Goal: Information Seeking & Learning: Learn about a topic

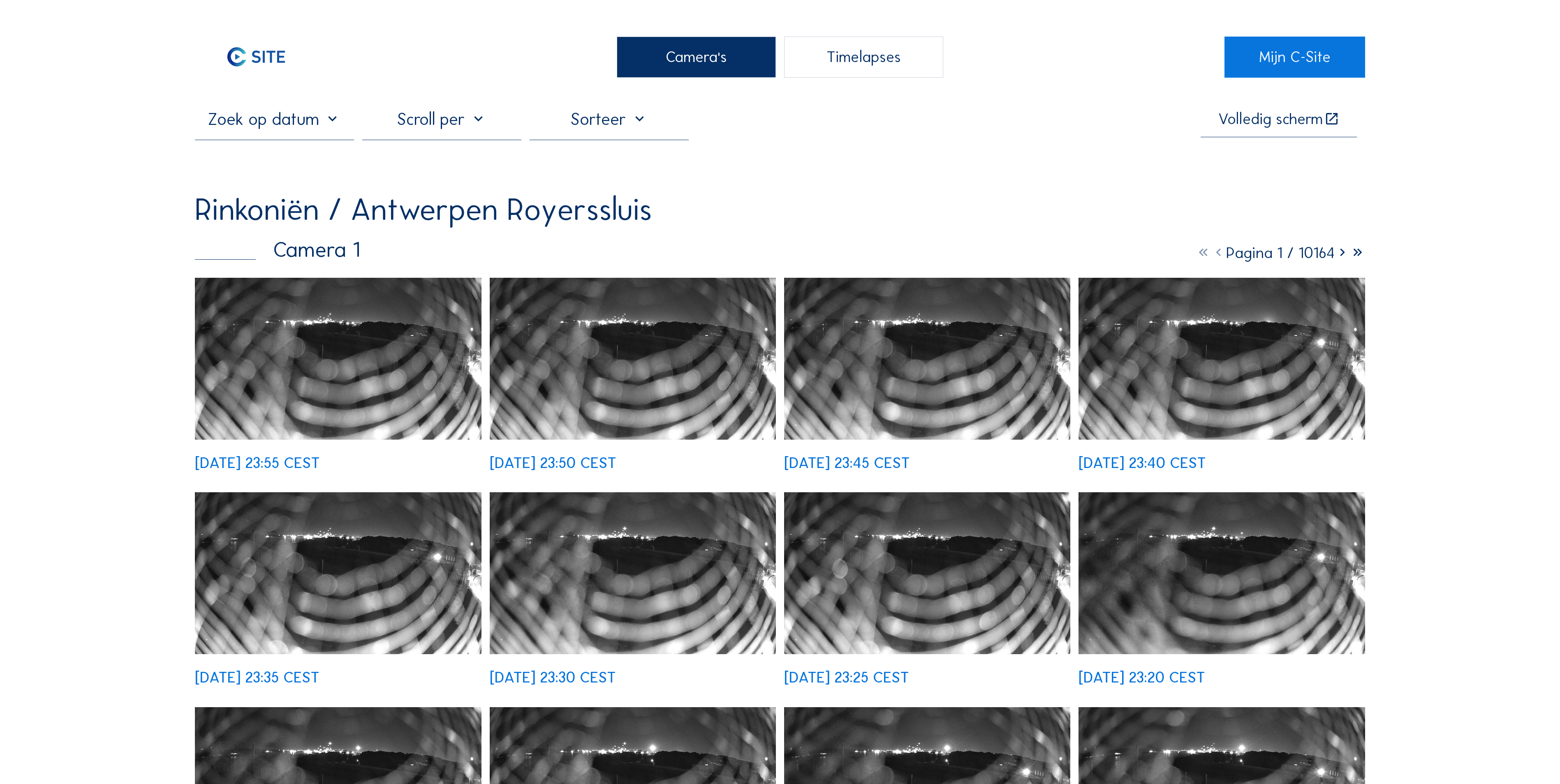
click at [1340, 257] on icon at bounding box center [1342, 253] width 15 height 18
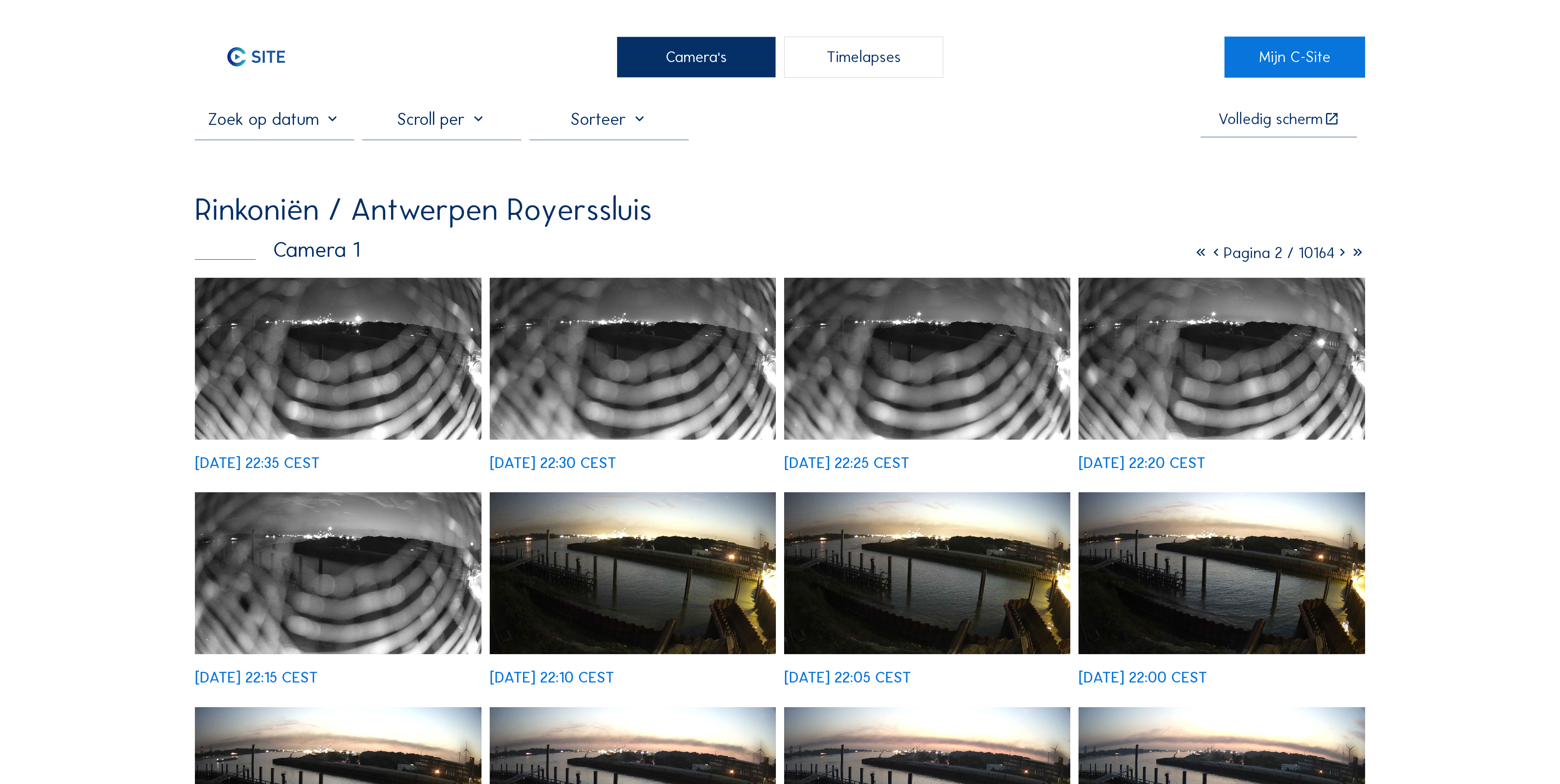
click at [687, 45] on div "Camera's" at bounding box center [696, 57] width 159 height 41
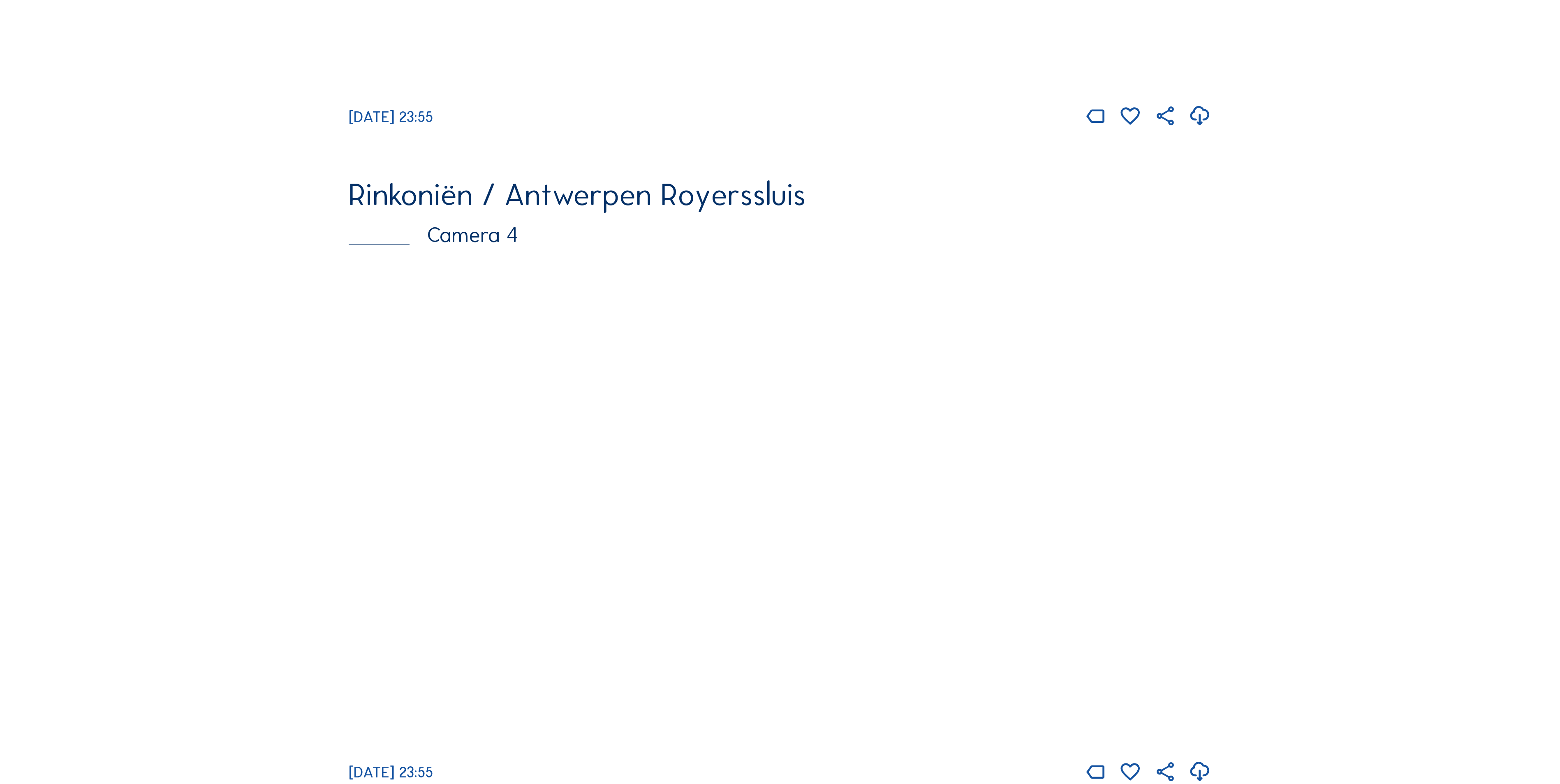
scroll to position [2137, 0]
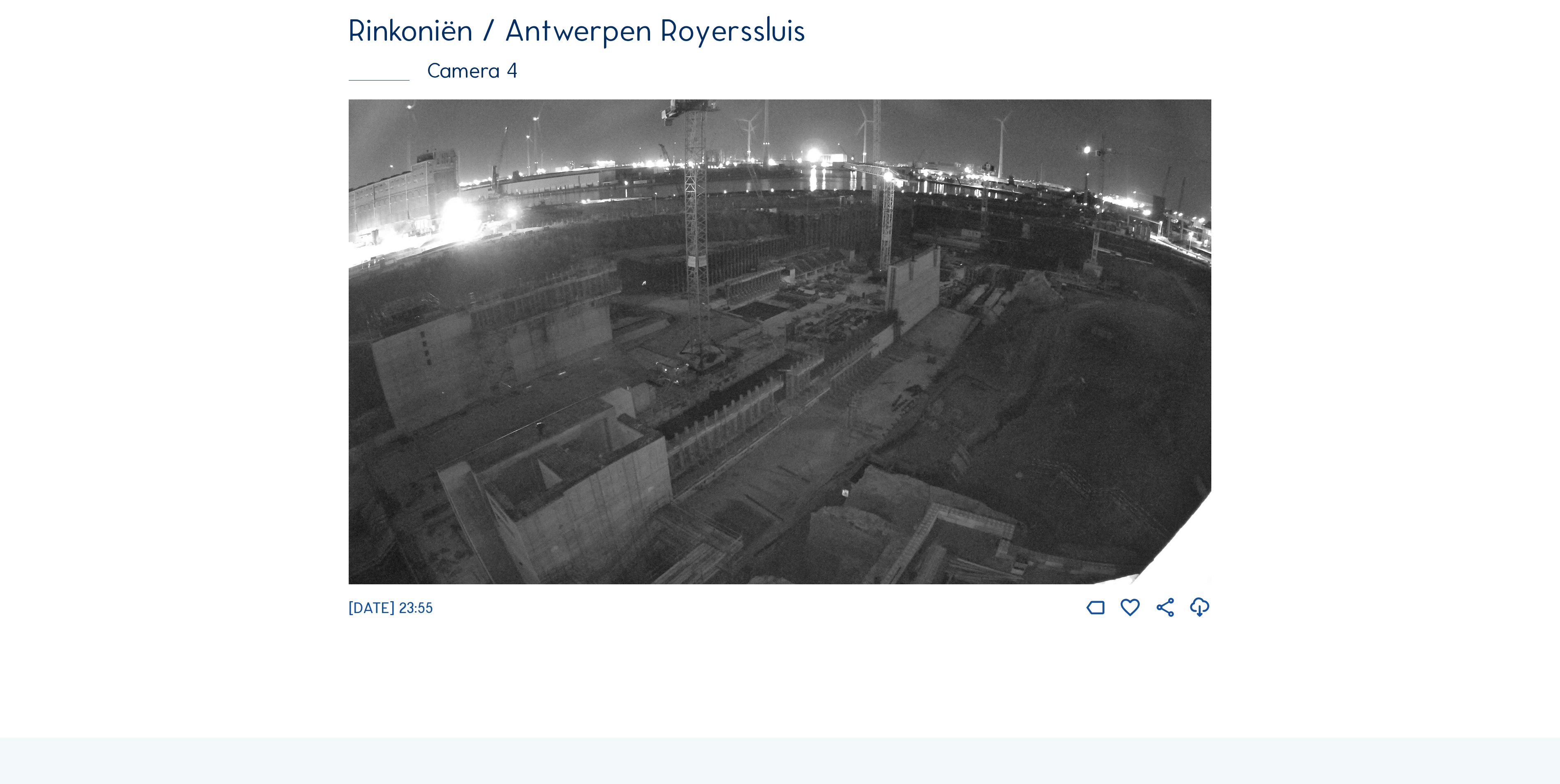
click at [866, 407] on img at bounding box center [779, 342] width 862 height 485
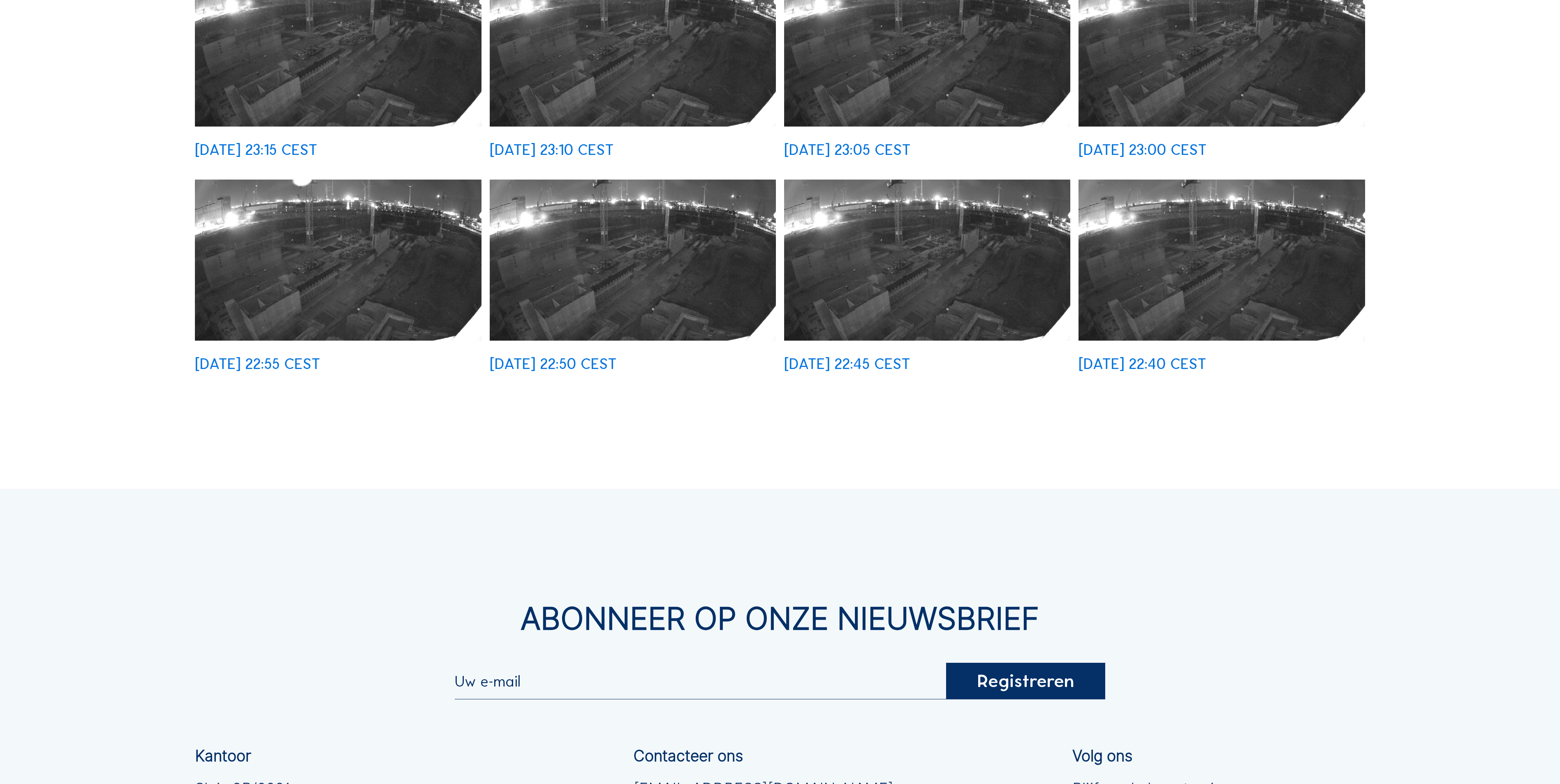
click at [924, 315] on img at bounding box center [928, 260] width 287 height 161
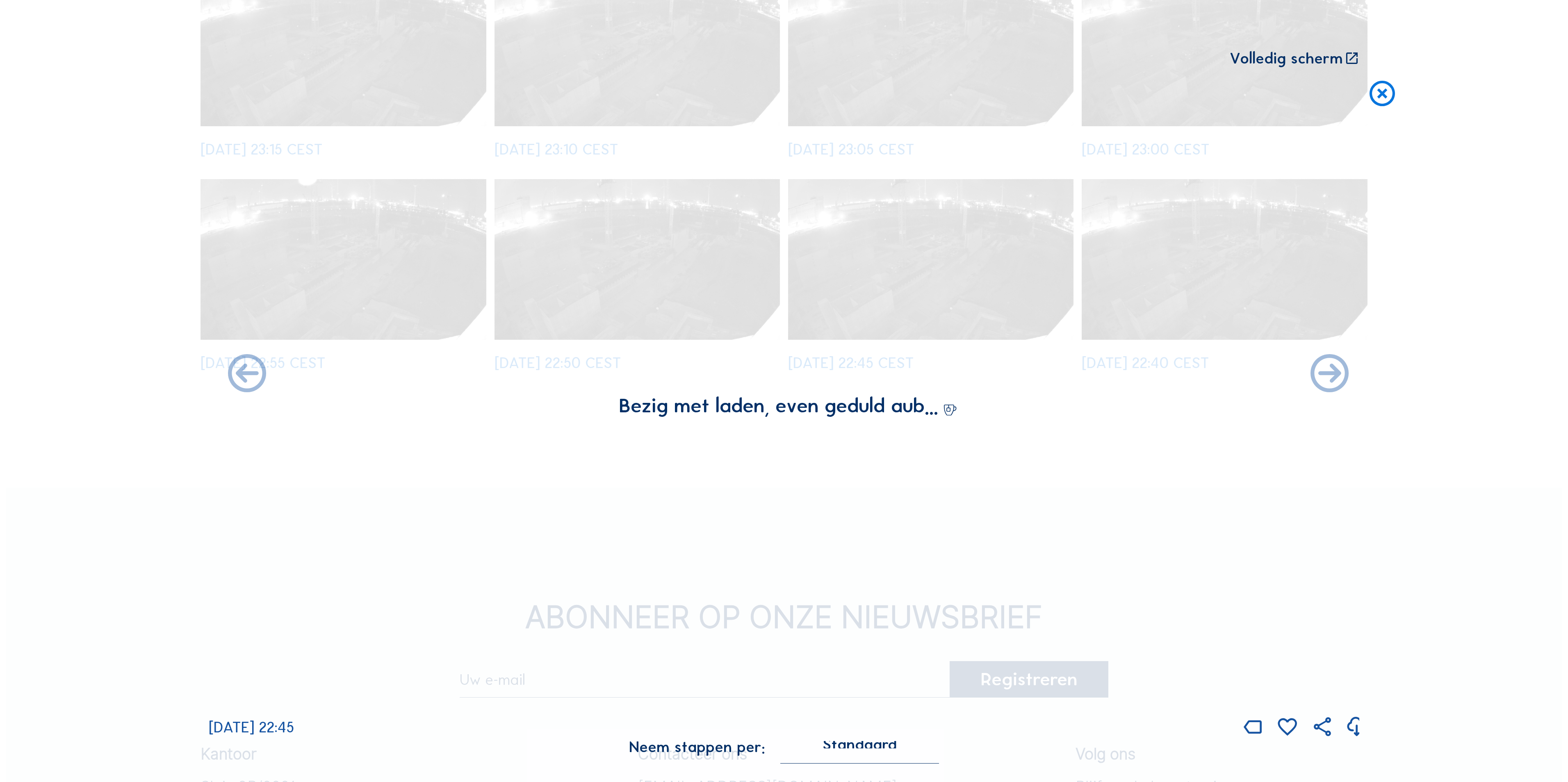
scroll to position [741, 0]
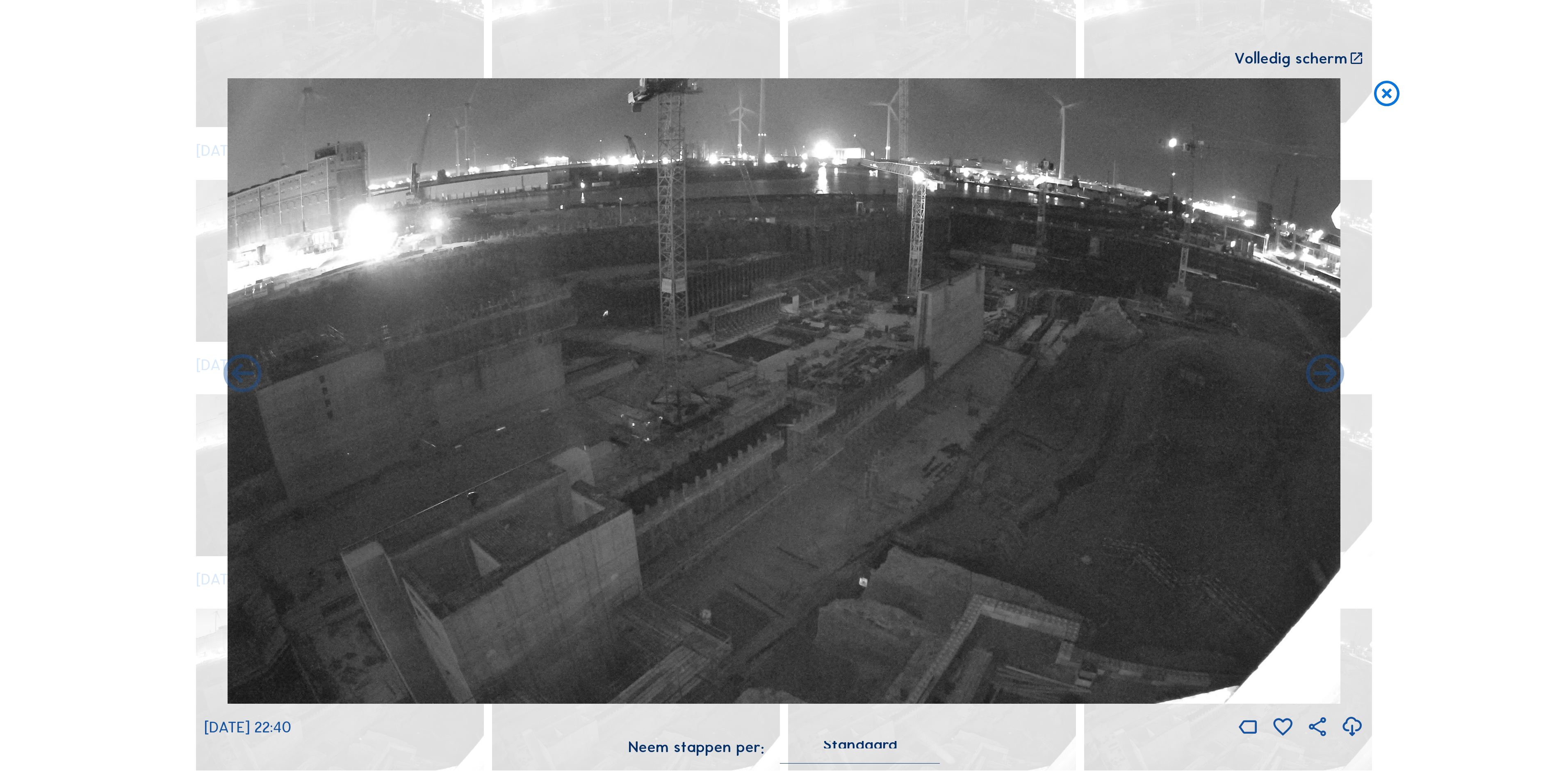
click at [1393, 107] on icon at bounding box center [1387, 94] width 30 height 32
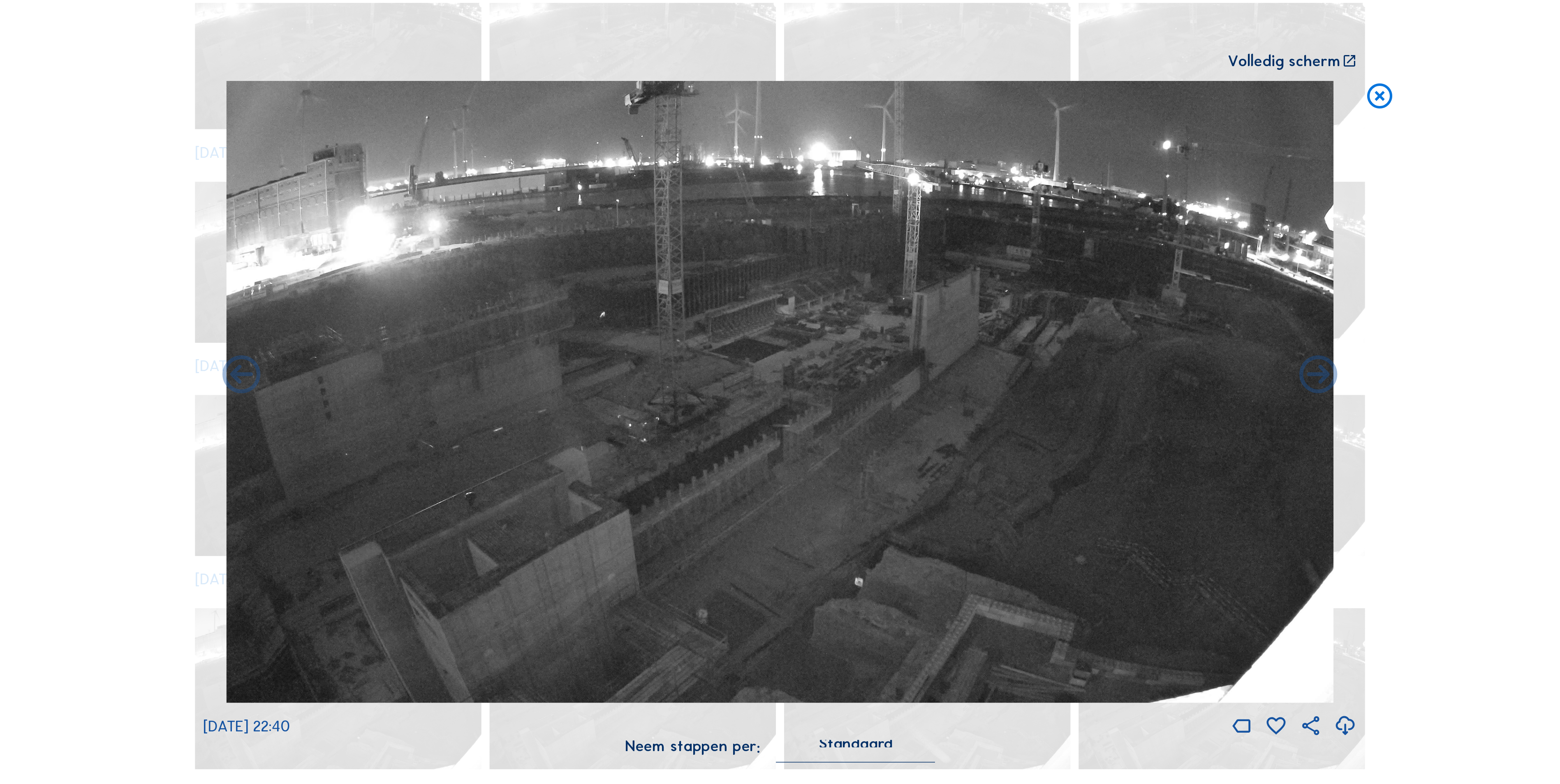
scroll to position [740, 0]
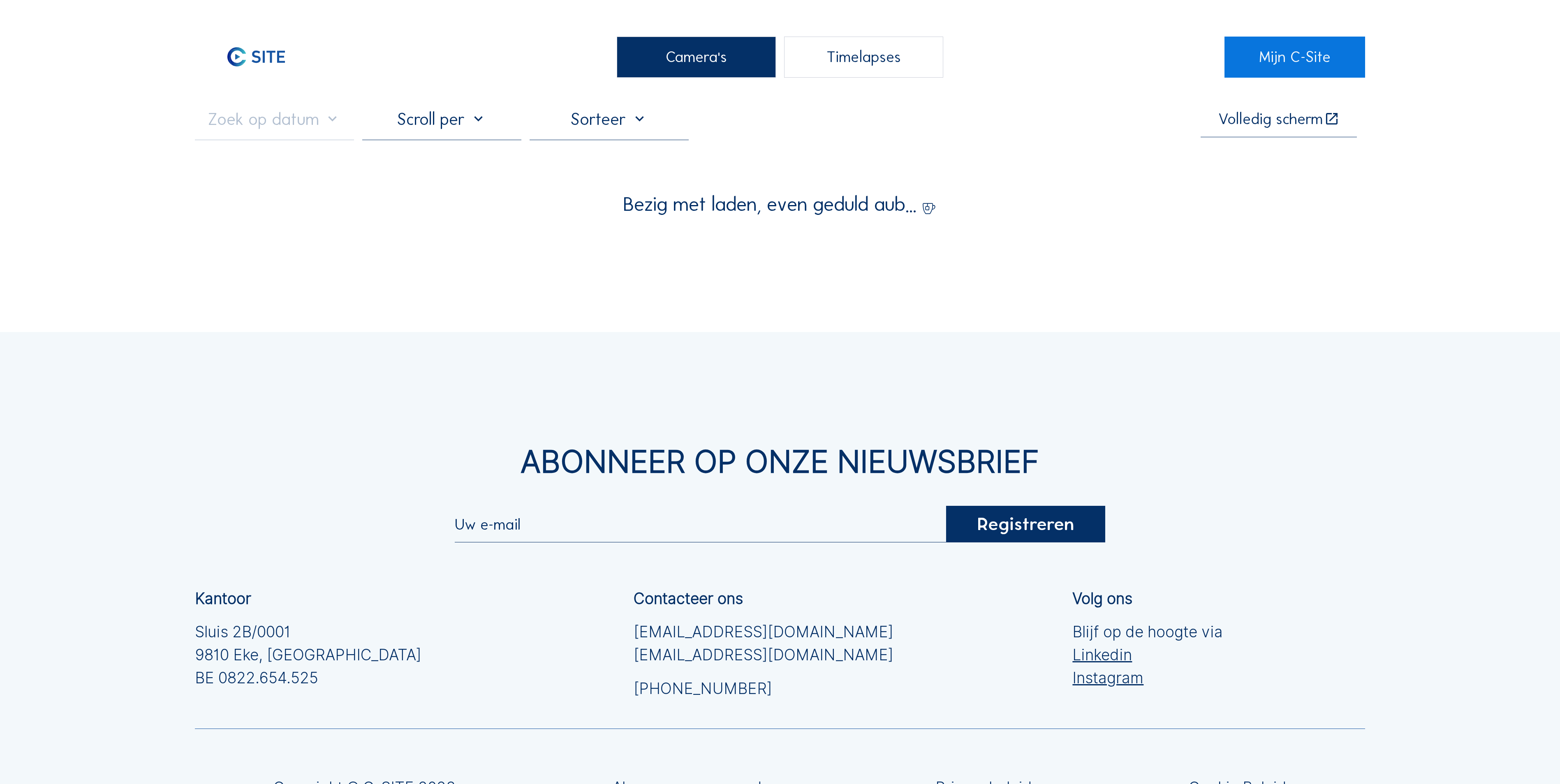
click at [677, 46] on div "Camera's" at bounding box center [696, 57] width 159 height 41
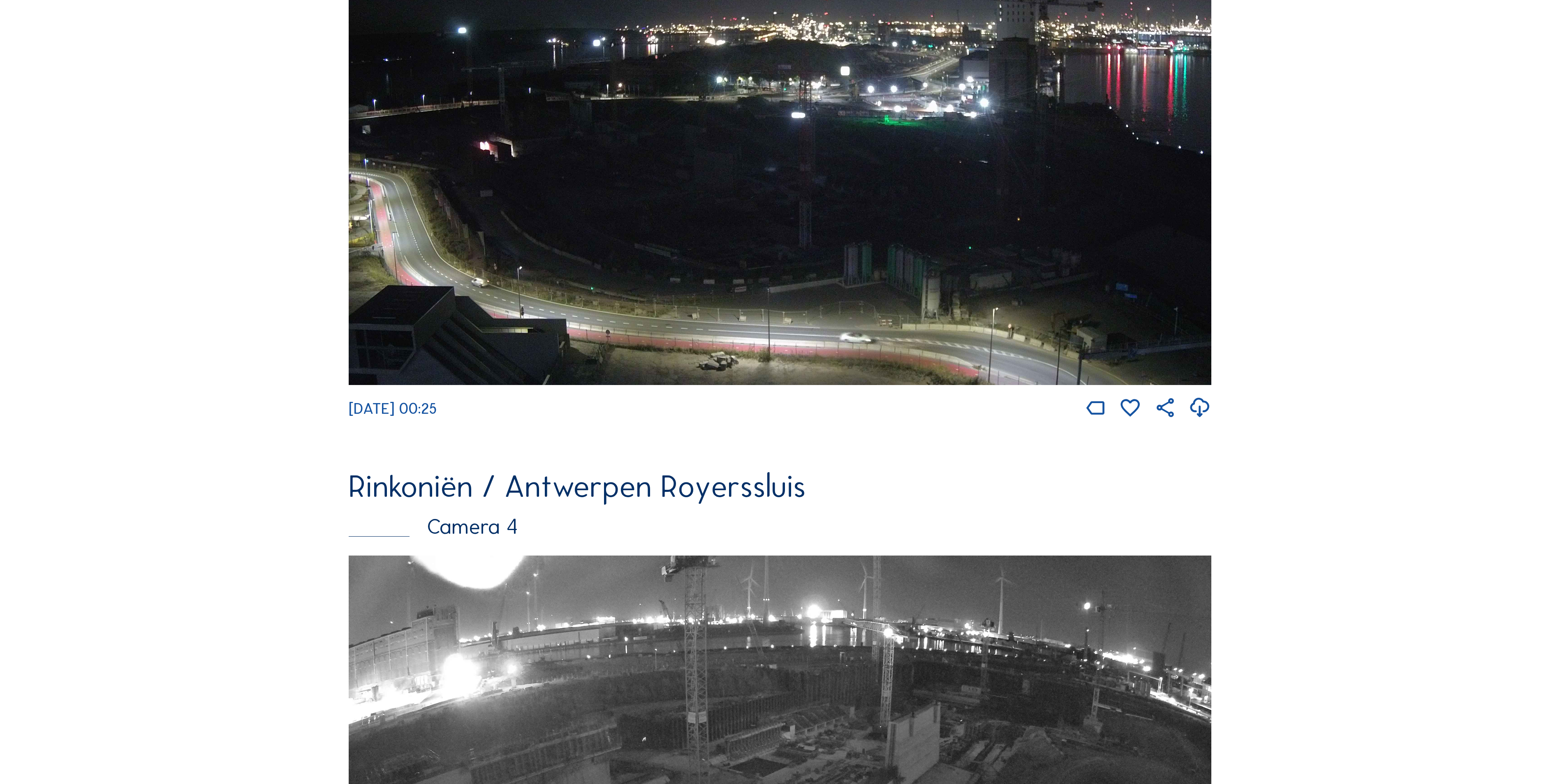
scroll to position [1973, 0]
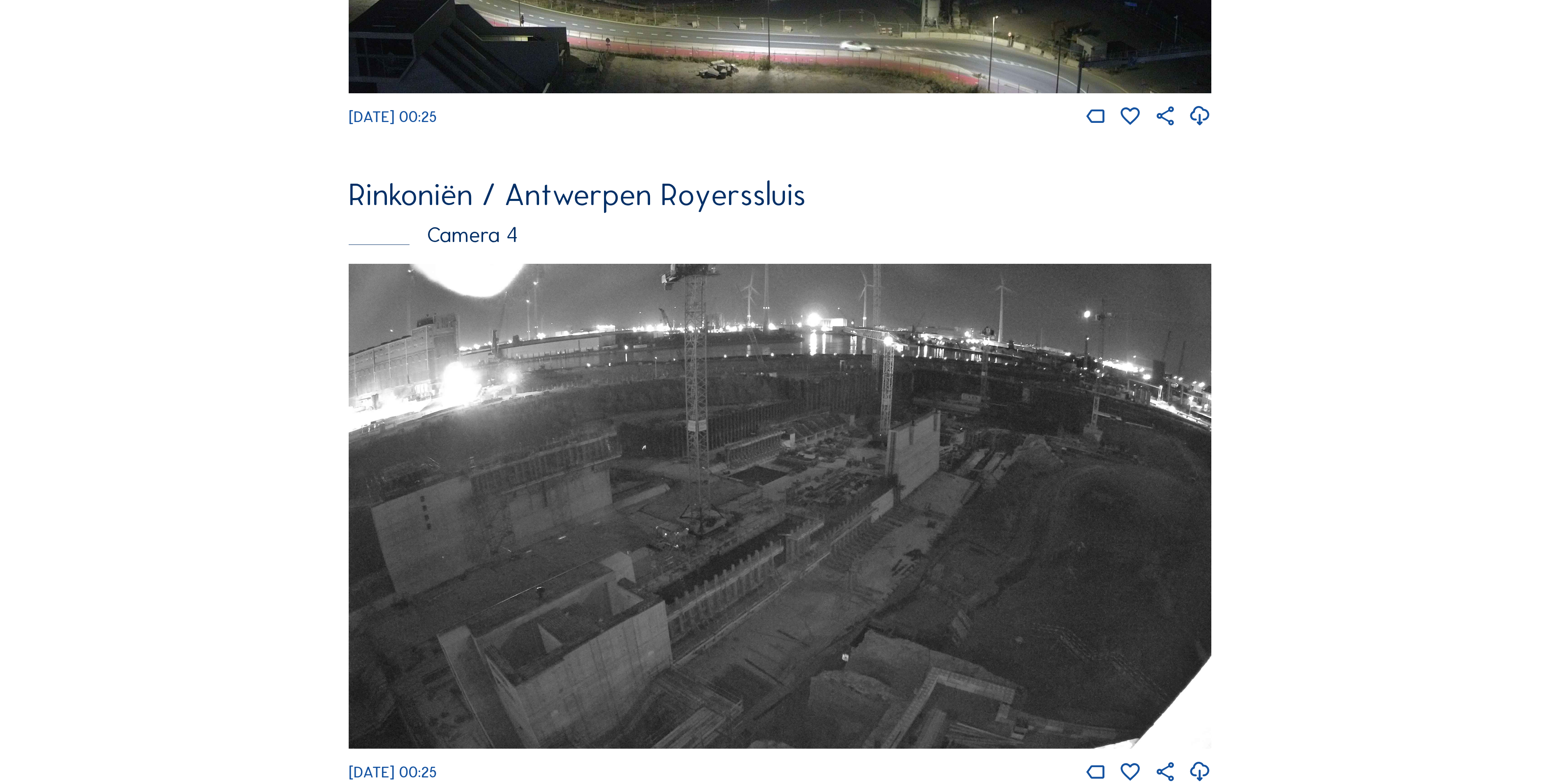
click at [734, 474] on img at bounding box center [779, 506] width 862 height 485
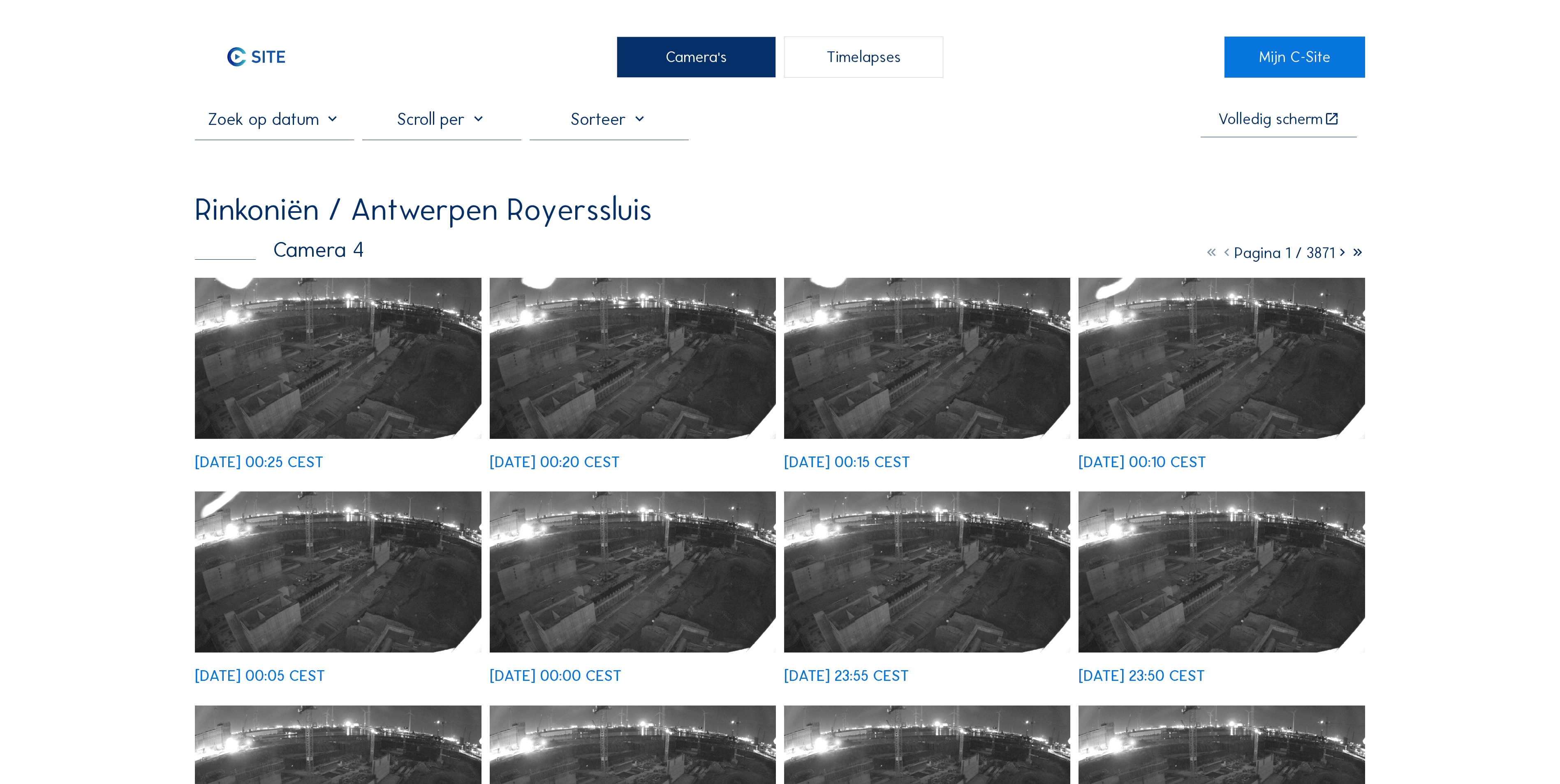
click at [1342, 253] on icon at bounding box center [1342, 253] width 15 height 18
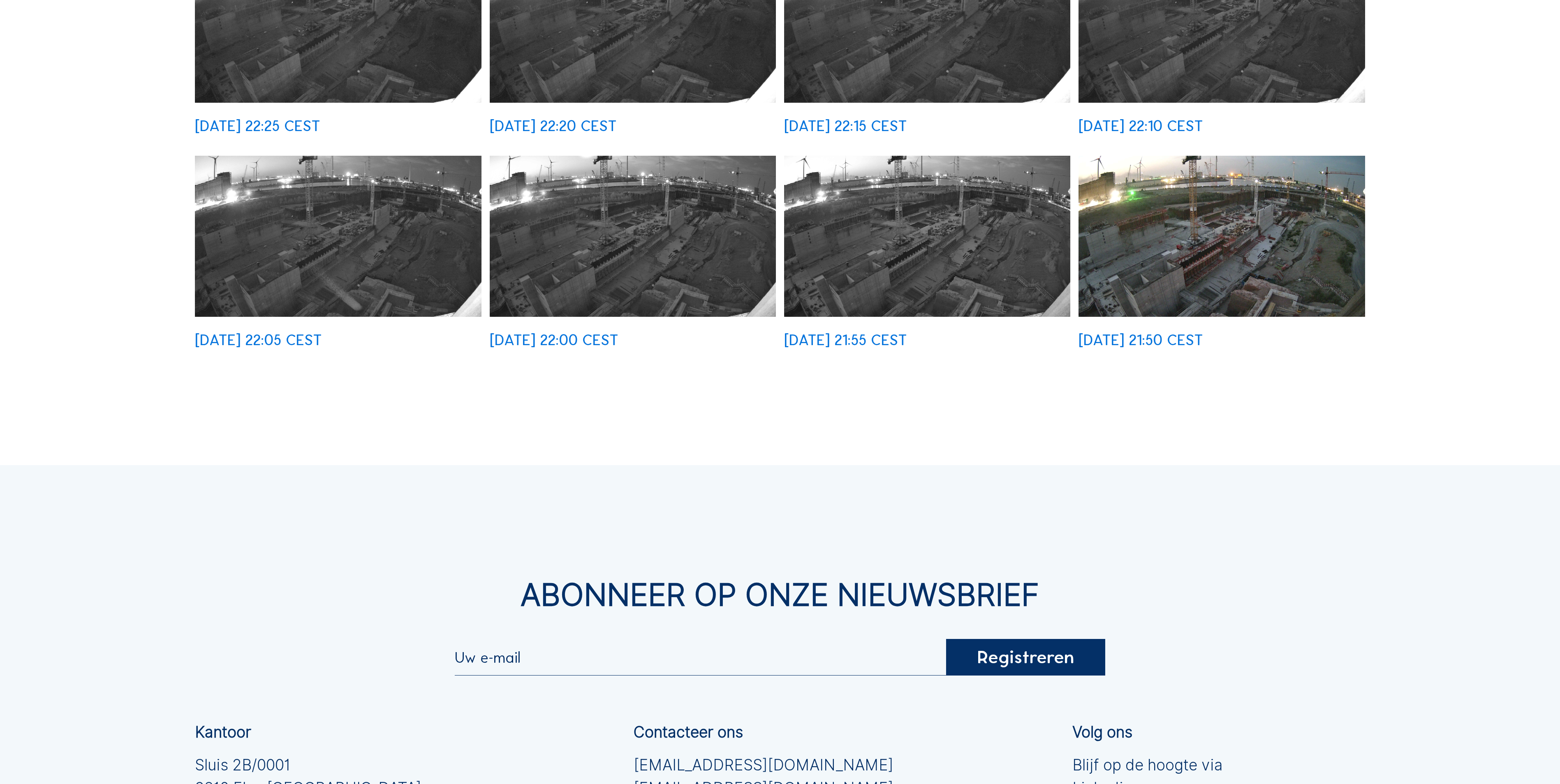
scroll to position [740, 0]
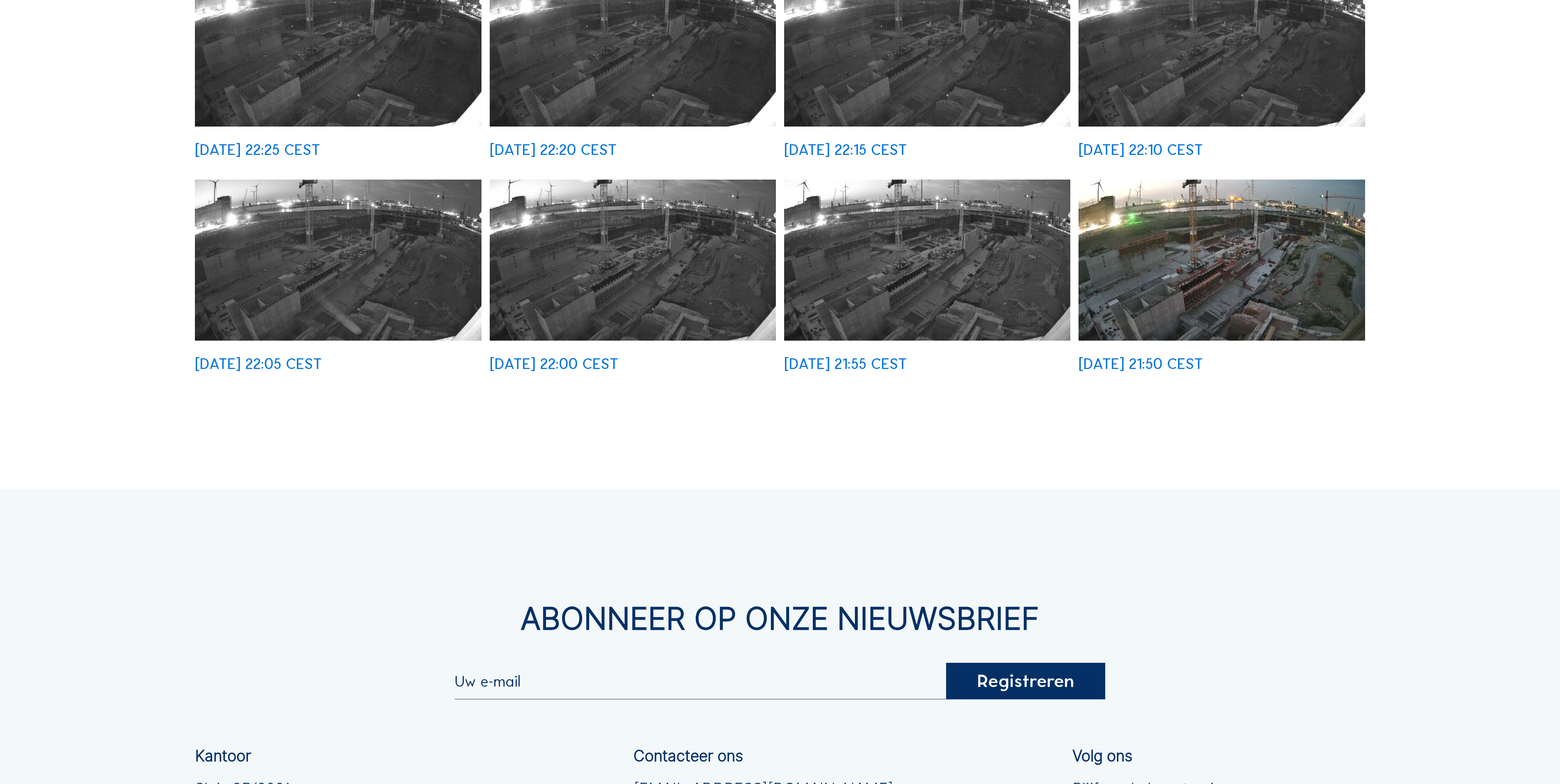
click at [1246, 236] on img at bounding box center [1222, 260] width 287 height 161
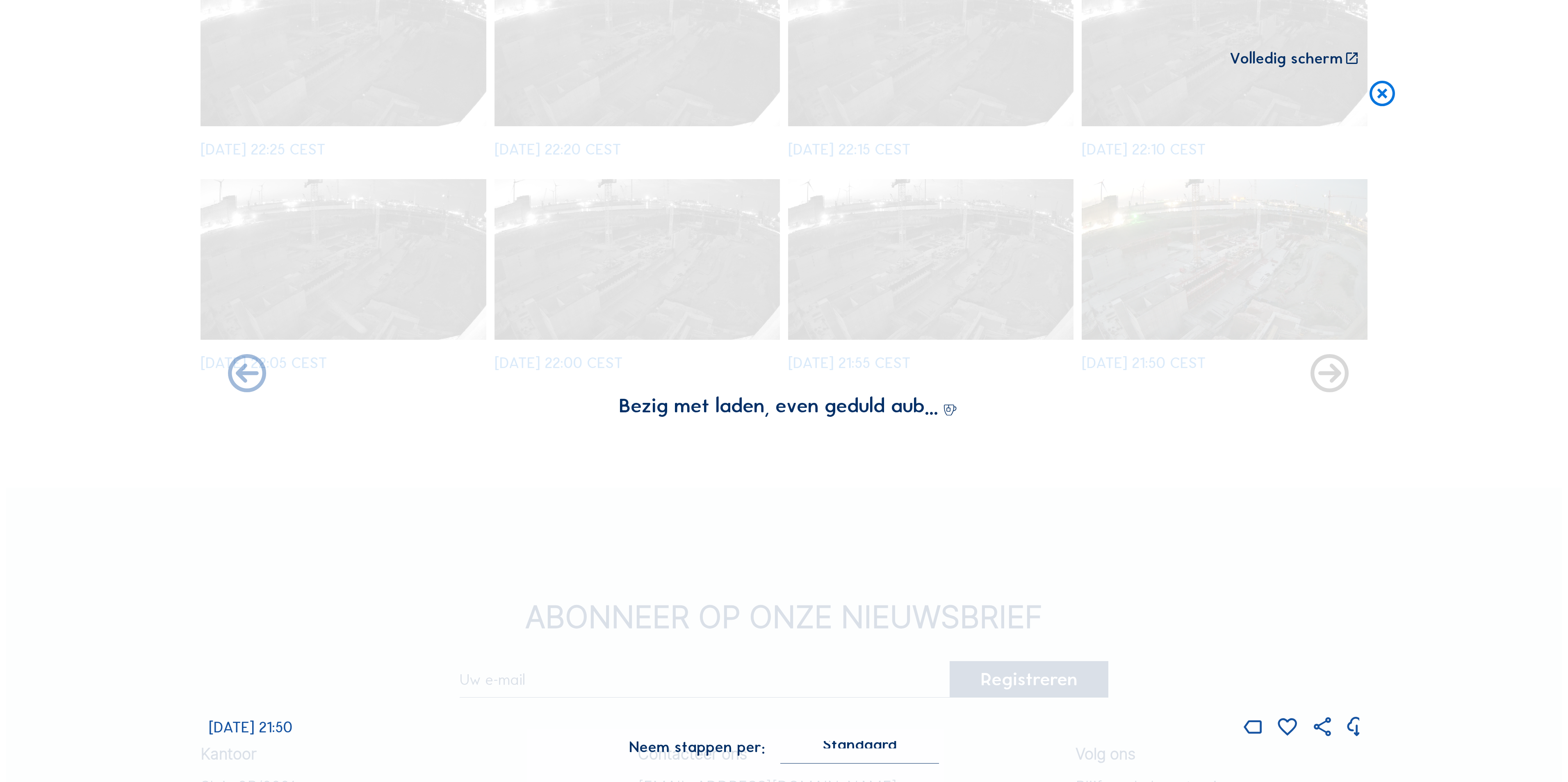
scroll to position [741, 0]
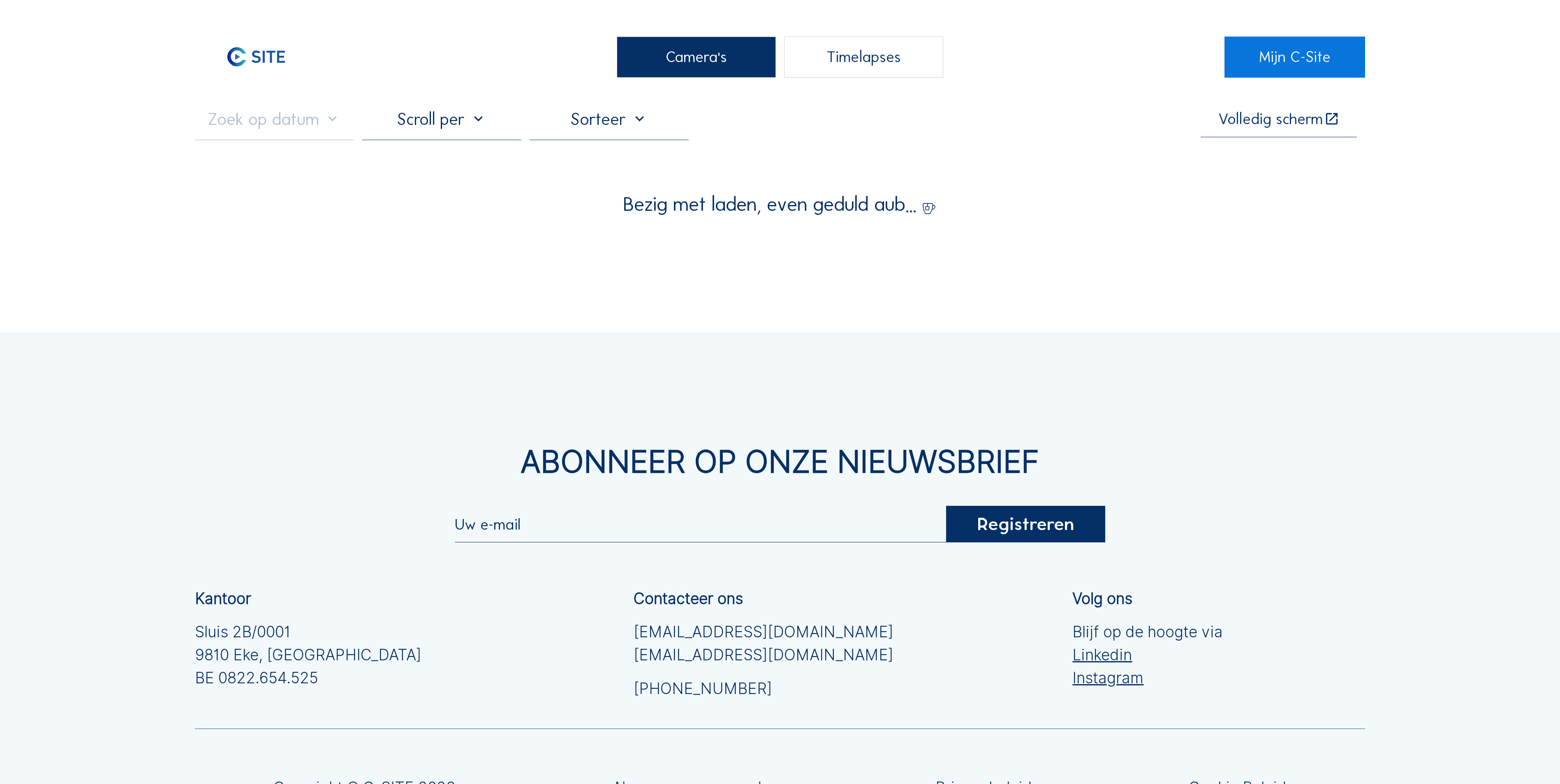
click at [718, 67] on div "Camera's" at bounding box center [696, 57] width 159 height 41
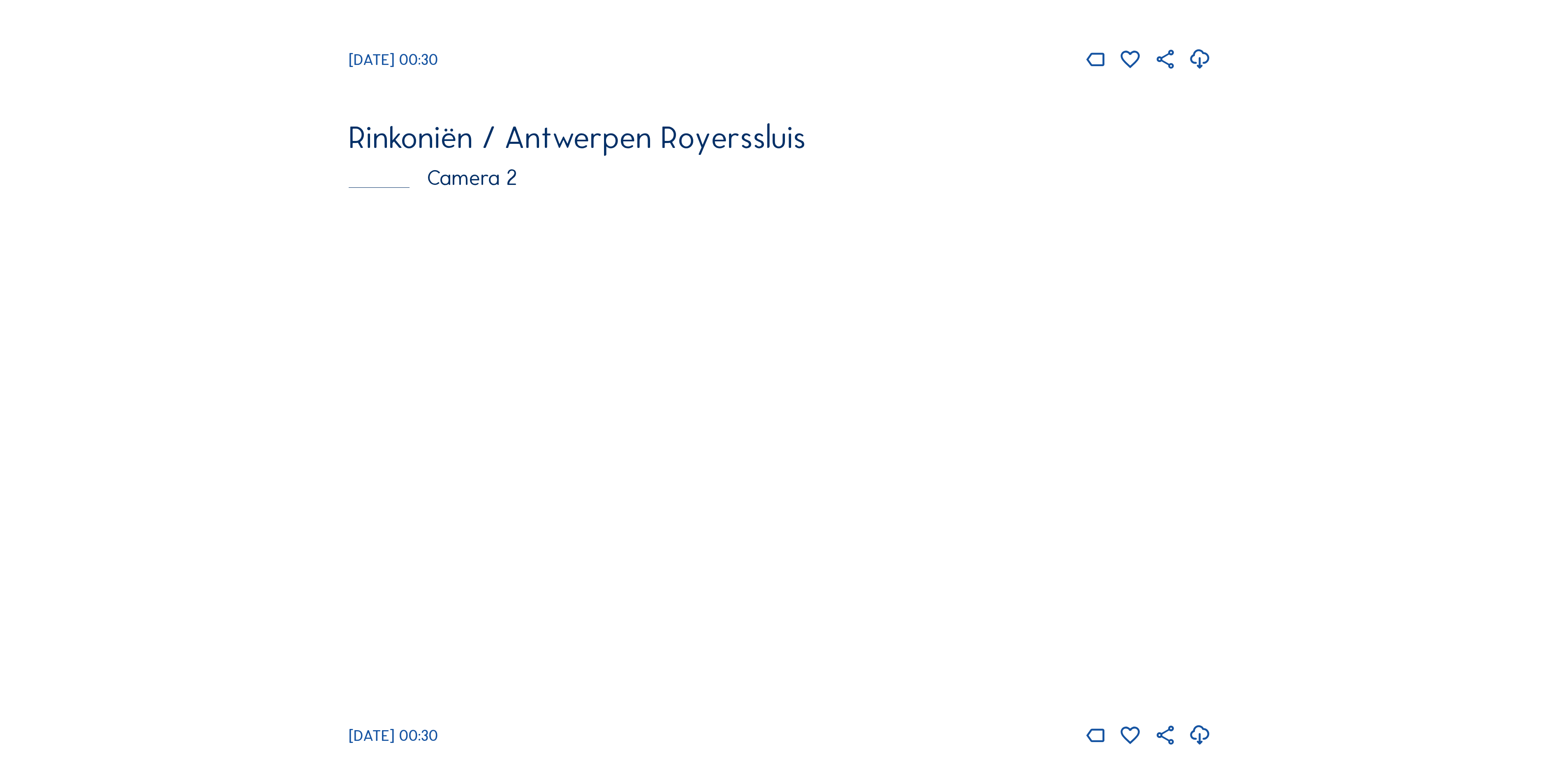
scroll to position [822, 0]
